Goal: Find specific page/section: Find specific page/section

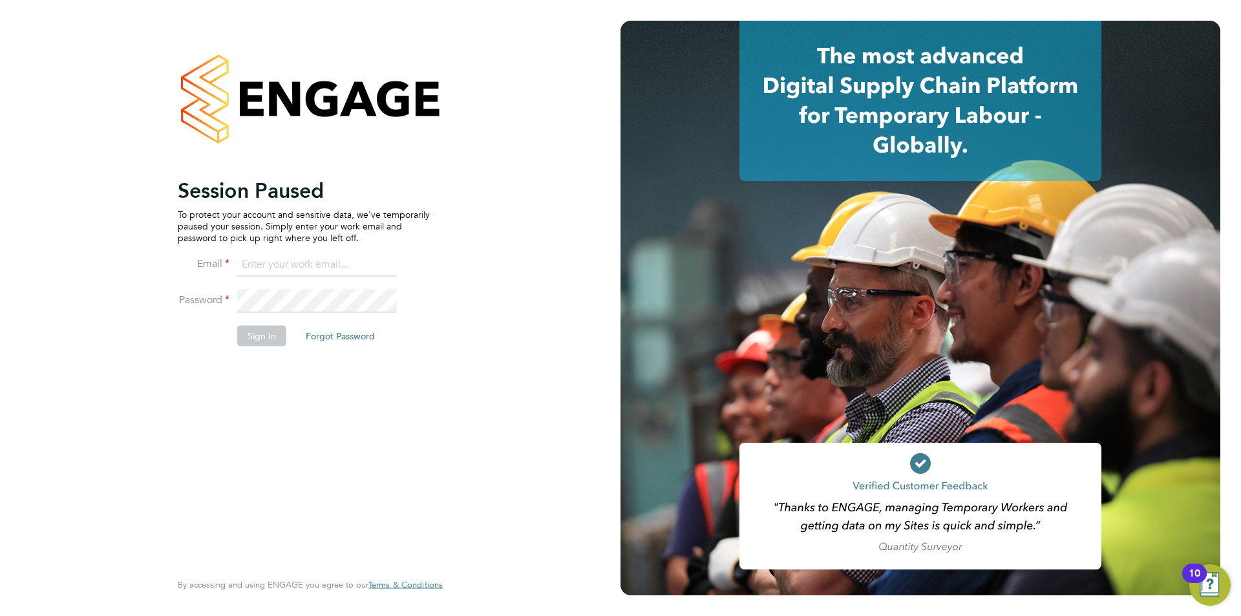
click at [288, 264] on input at bounding box center [317, 264] width 160 height 23
click at [285, 266] on input at bounding box center [317, 264] width 160 height 23
click at [335, 255] on input at bounding box center [317, 264] width 160 height 23
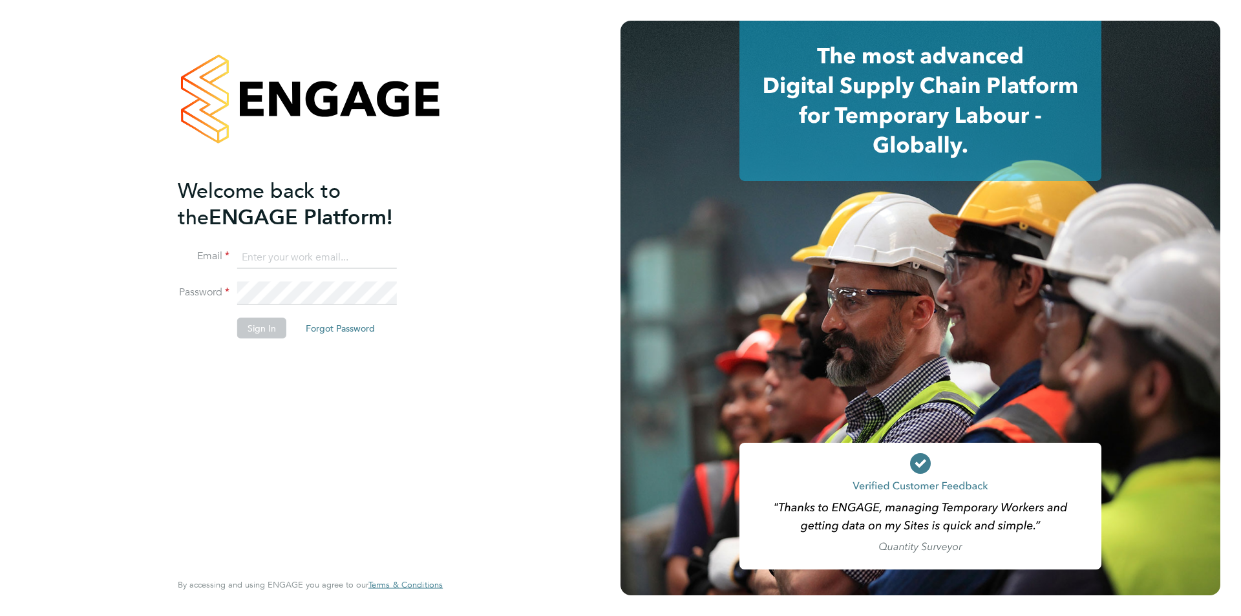
click at [299, 253] on input at bounding box center [317, 257] width 160 height 23
type input "supportuser1@engagetech.com"
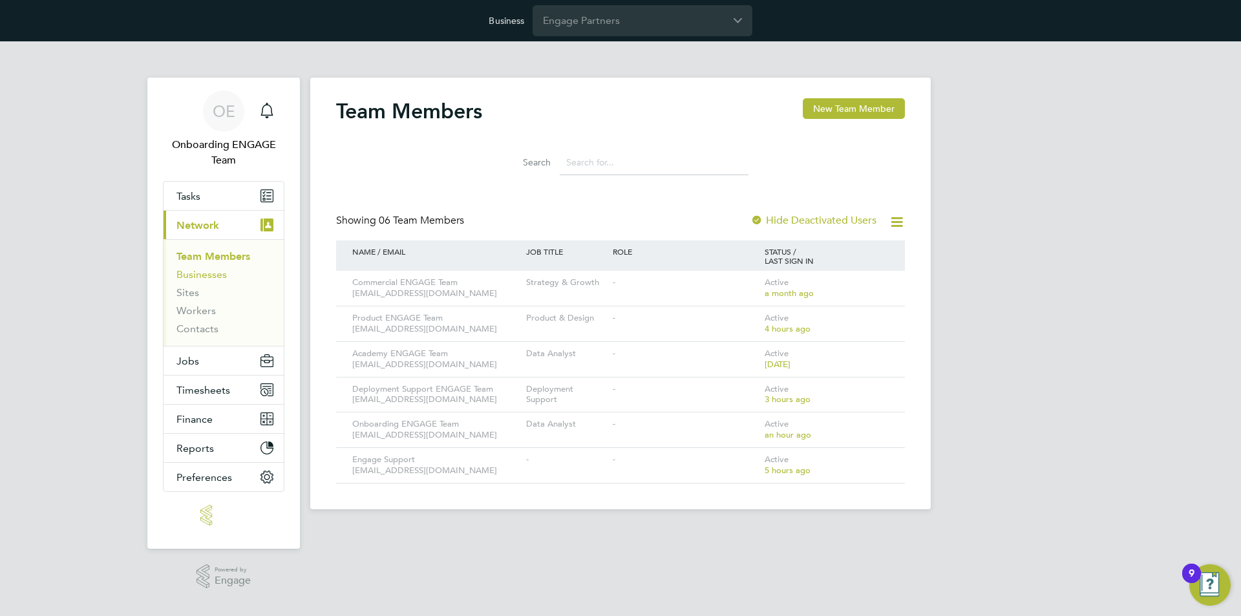
click at [182, 274] on link "Businesses" at bounding box center [202, 274] width 50 height 12
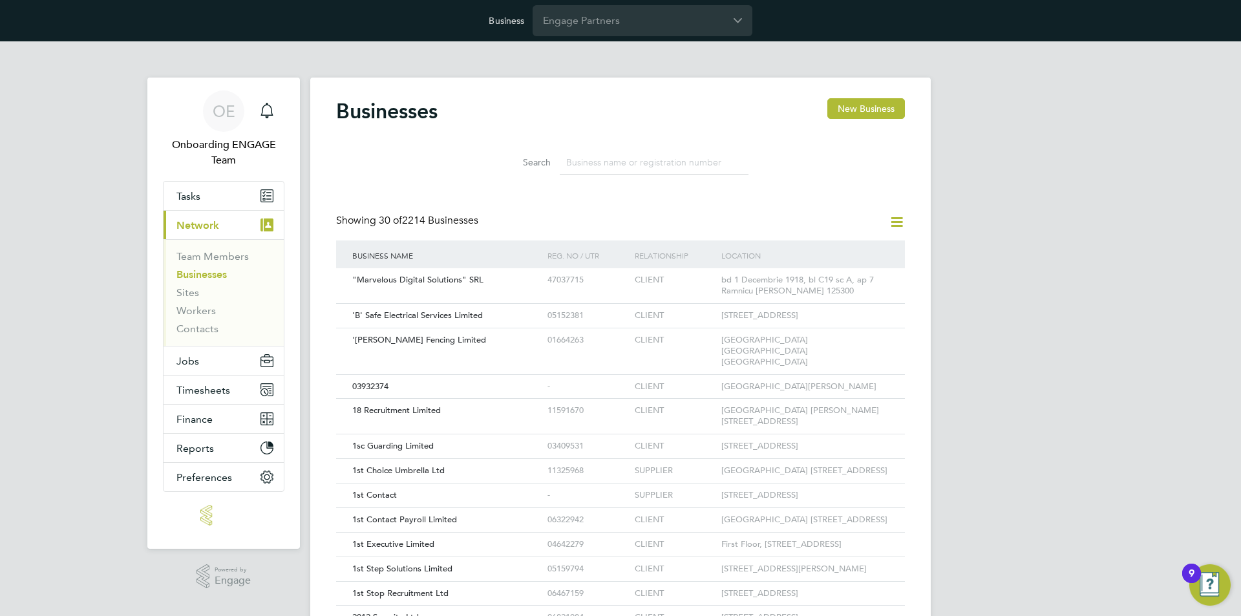
click at [603, 164] on input at bounding box center [654, 162] width 189 height 25
paste input "[PERSON_NAME] Professional Services Ltd"
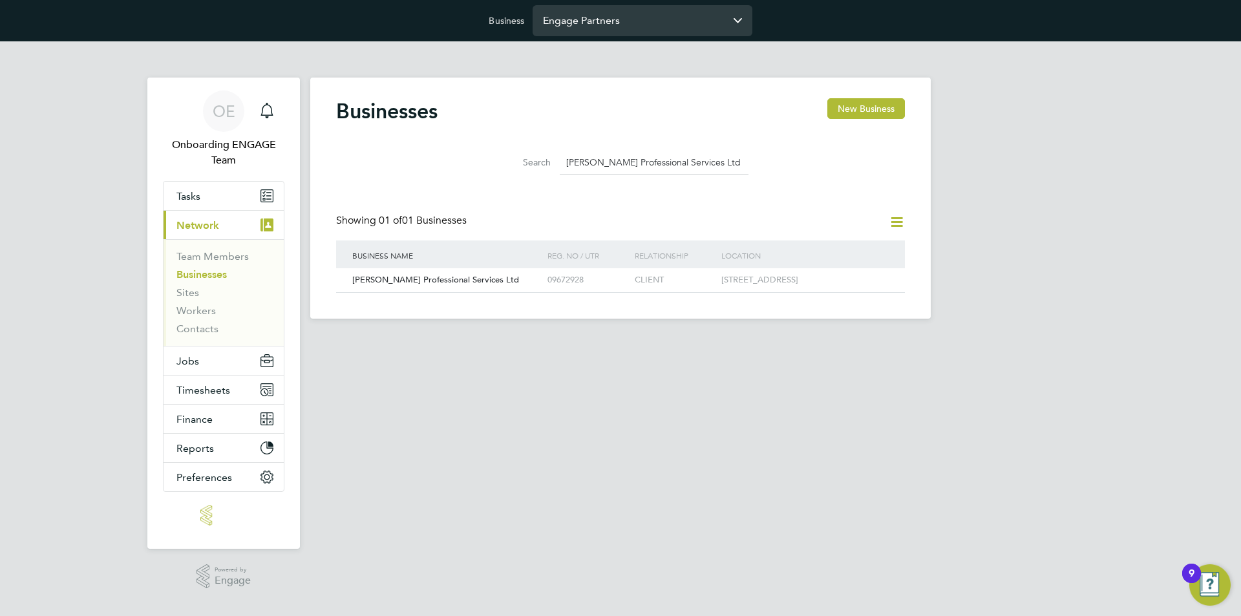
type input "[PERSON_NAME] Professional Services Ltd"
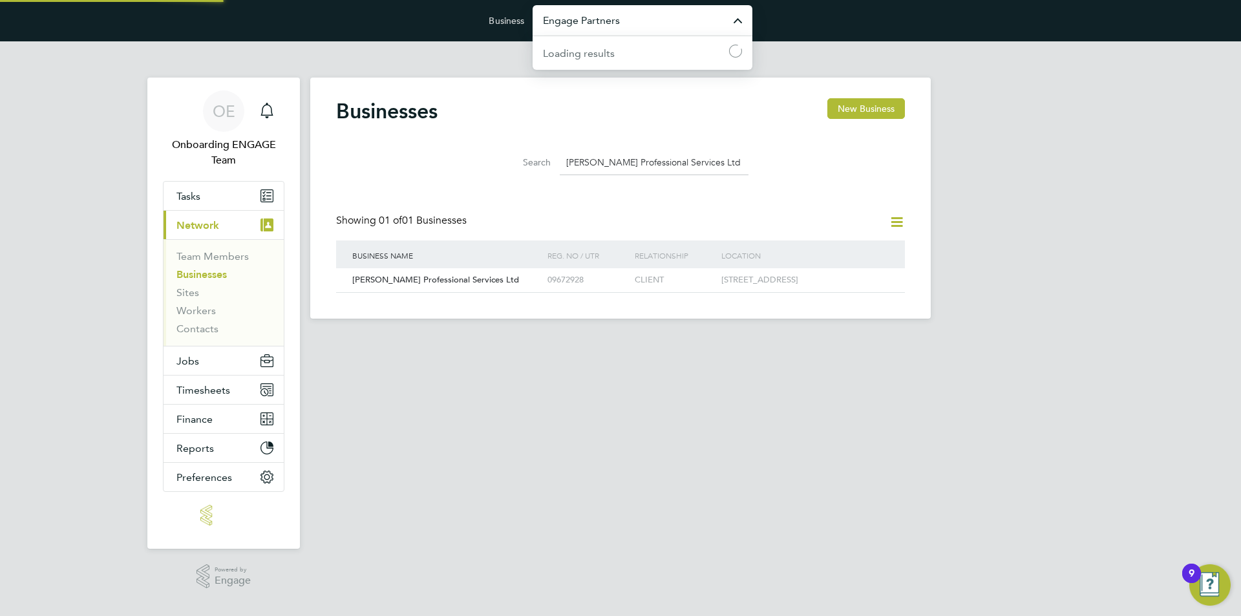
click at [636, 30] on input "Engage Partners" at bounding box center [643, 20] width 220 height 30
click at [636, 56] on span "[PERSON_NAME] Professional Services Ltd" at bounding box center [642, 60] width 199 height 31
type input "[PERSON_NAME] Professional Services Ltd"
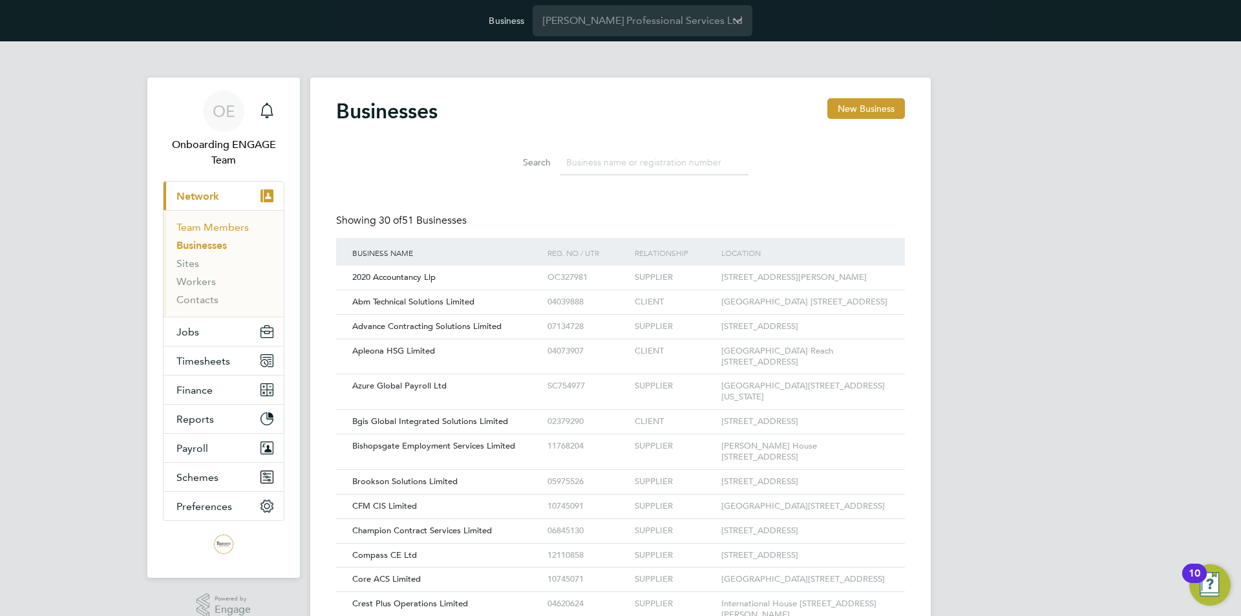
click at [230, 229] on link "Team Members" at bounding box center [213, 227] width 72 height 12
